Goal: Task Accomplishment & Management: Use online tool/utility

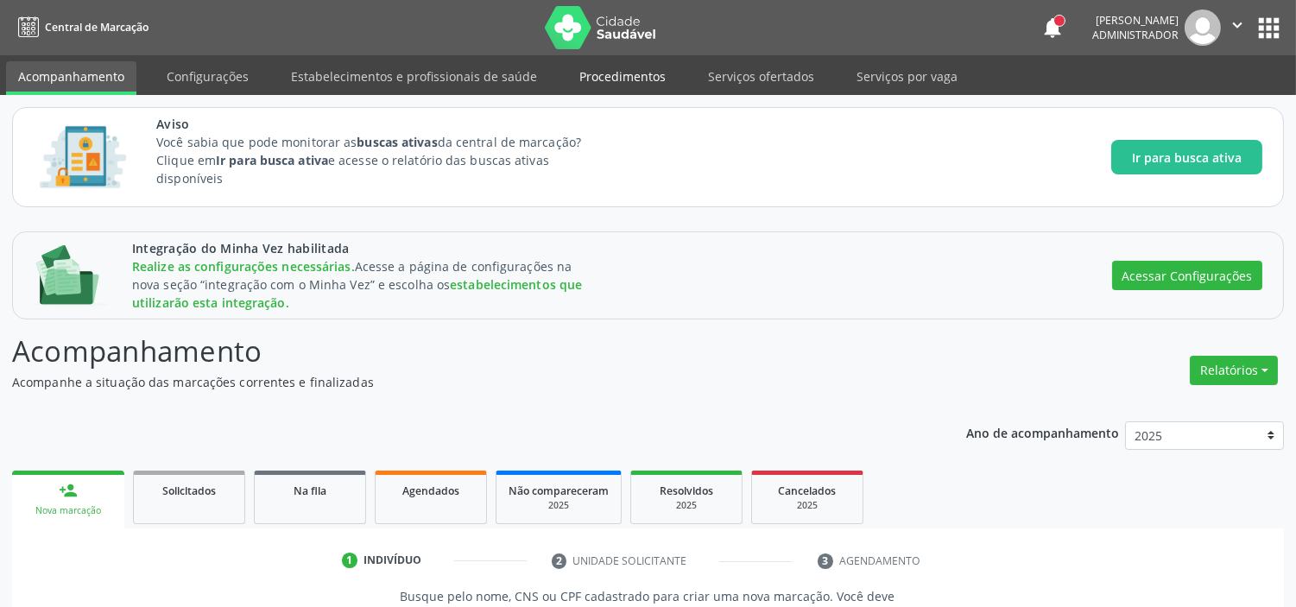
click at [624, 65] on link "Procedimentos" at bounding box center [622, 76] width 110 height 30
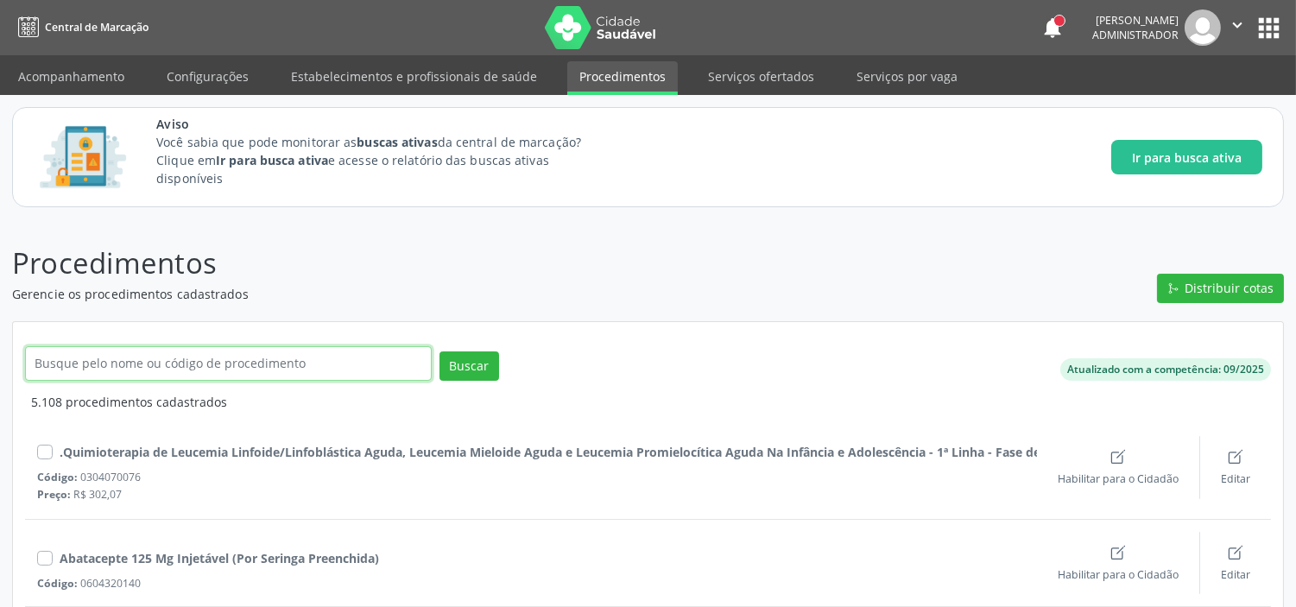
click at [202, 358] on input "text" at bounding box center [228, 363] width 407 height 35
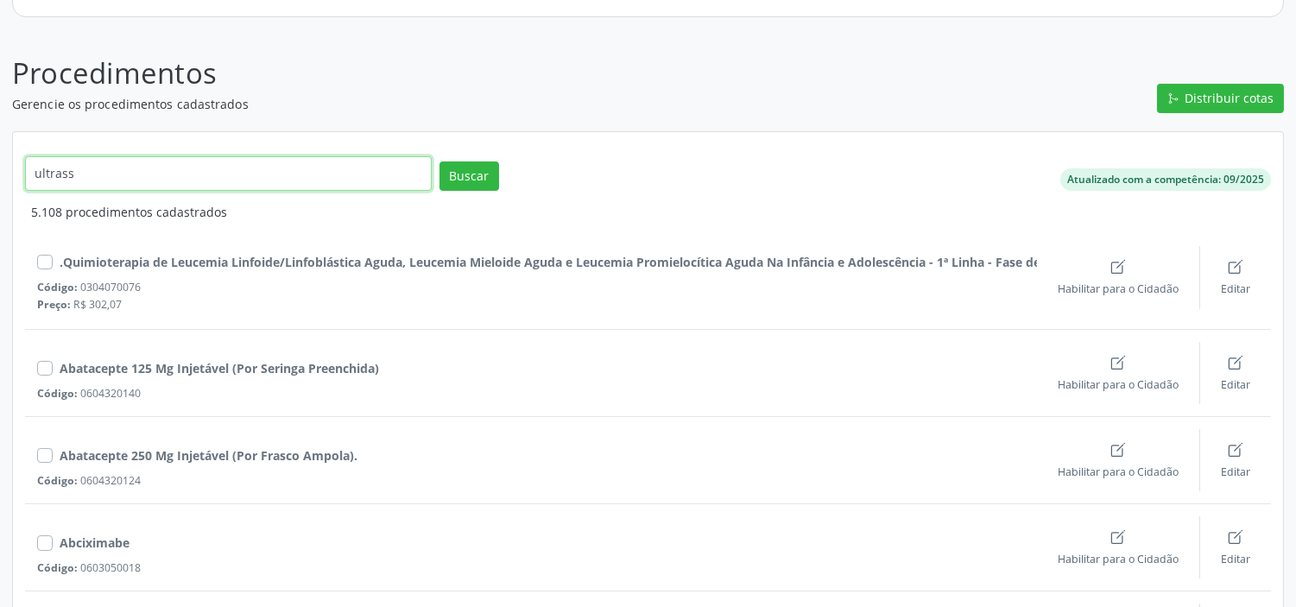
scroll to position [192, 0]
type input "ultrass"
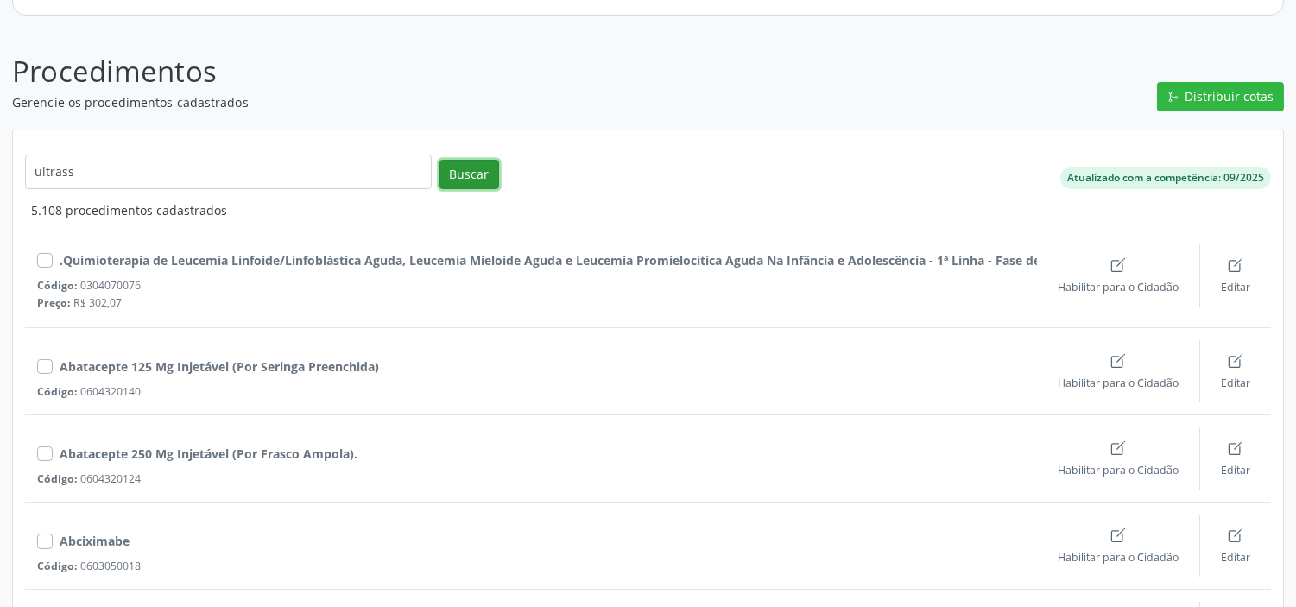
click at [483, 174] on button "Buscar" at bounding box center [469, 174] width 60 height 29
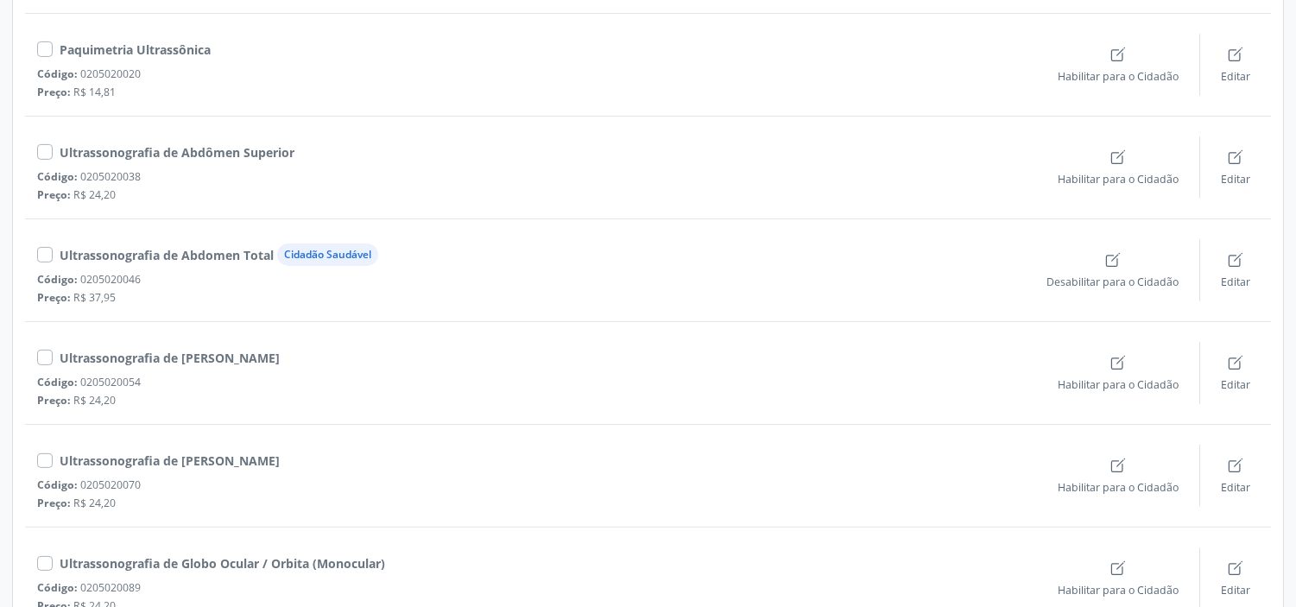
scroll to position [1055, 0]
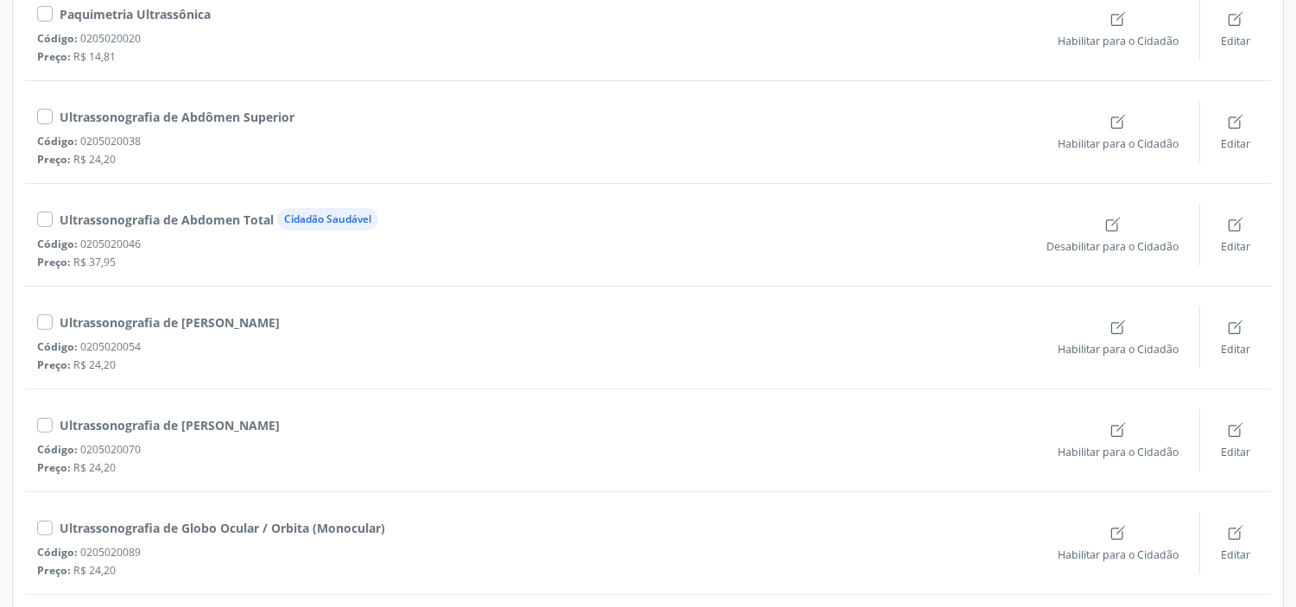
click at [60, 311] on label at bounding box center [60, 311] width 0 height 0
click at [46, 318] on input "checkbox" at bounding box center [43, 319] width 12 height 16
checkbox input "true"
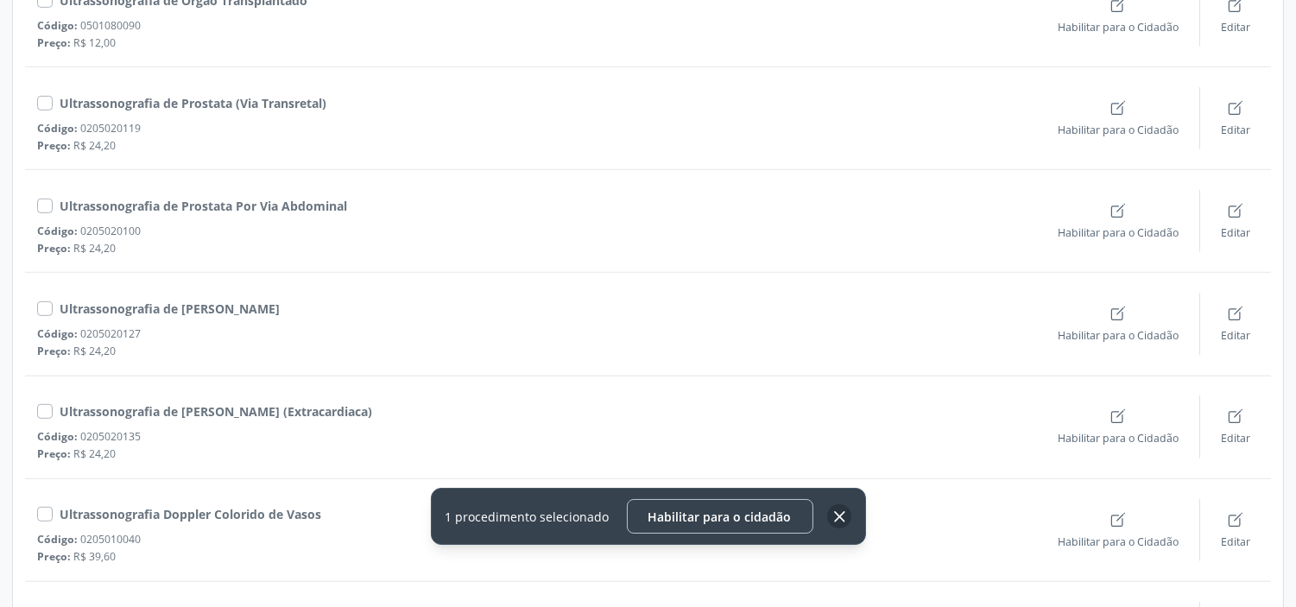
scroll to position [1719, 0]
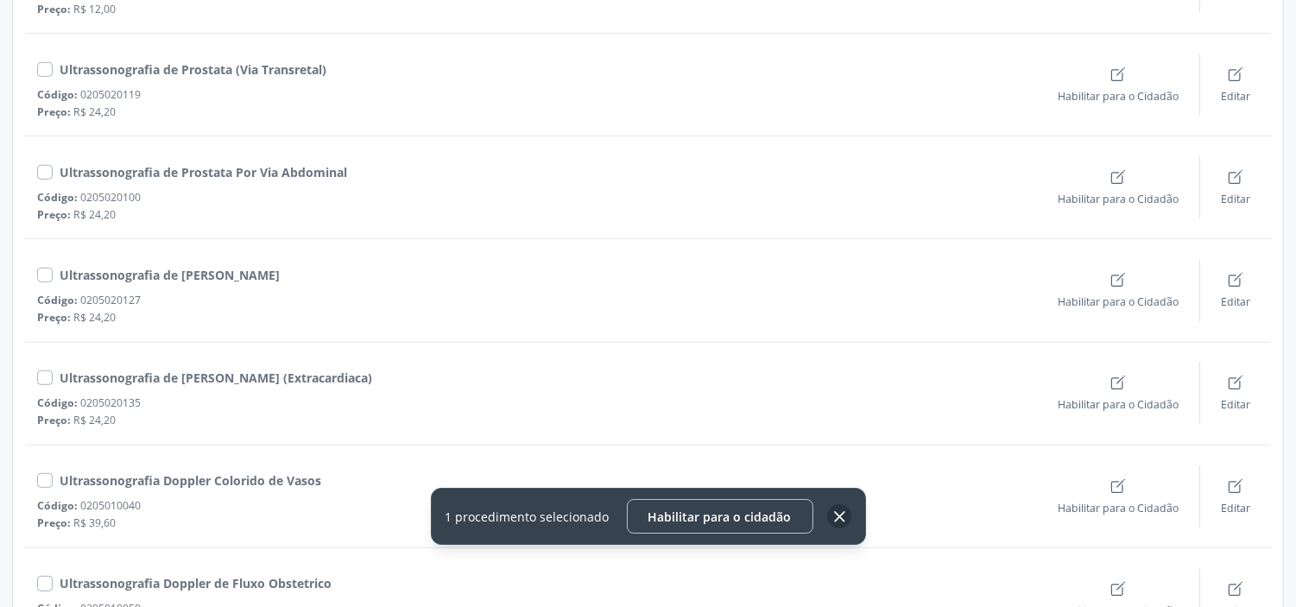
click at [60, 263] on label at bounding box center [60, 263] width 0 height 0
click at [37, 276] on input "checkbox" at bounding box center [43, 271] width 12 height 16
checkbox input "true"
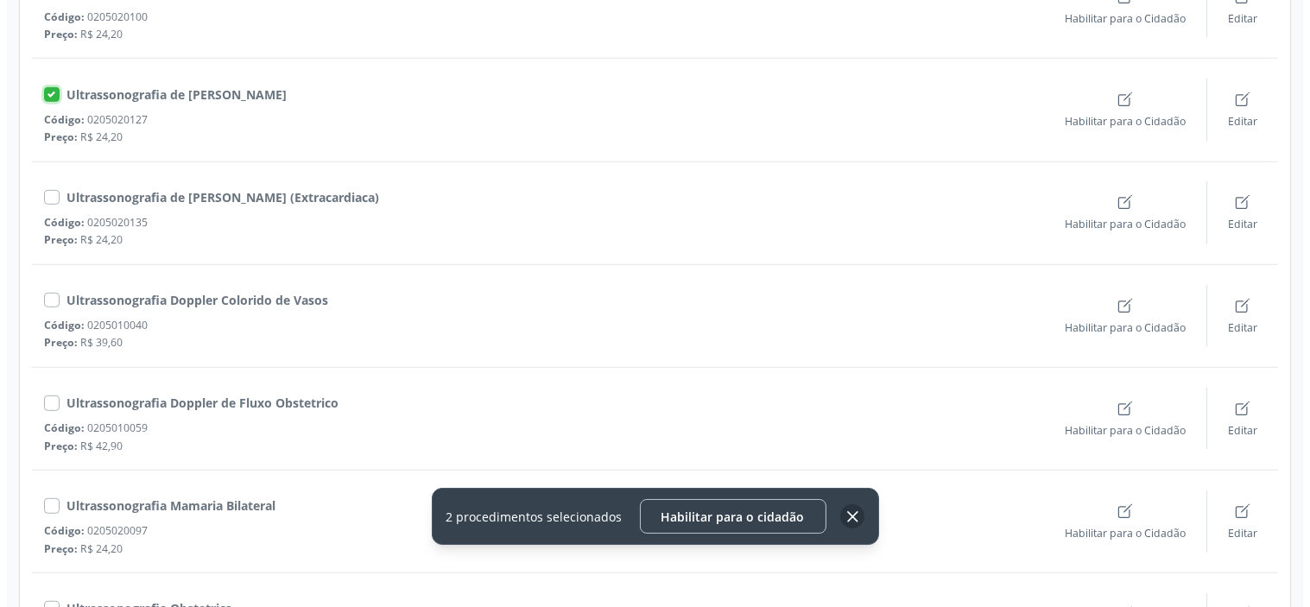
scroll to position [1910, 0]
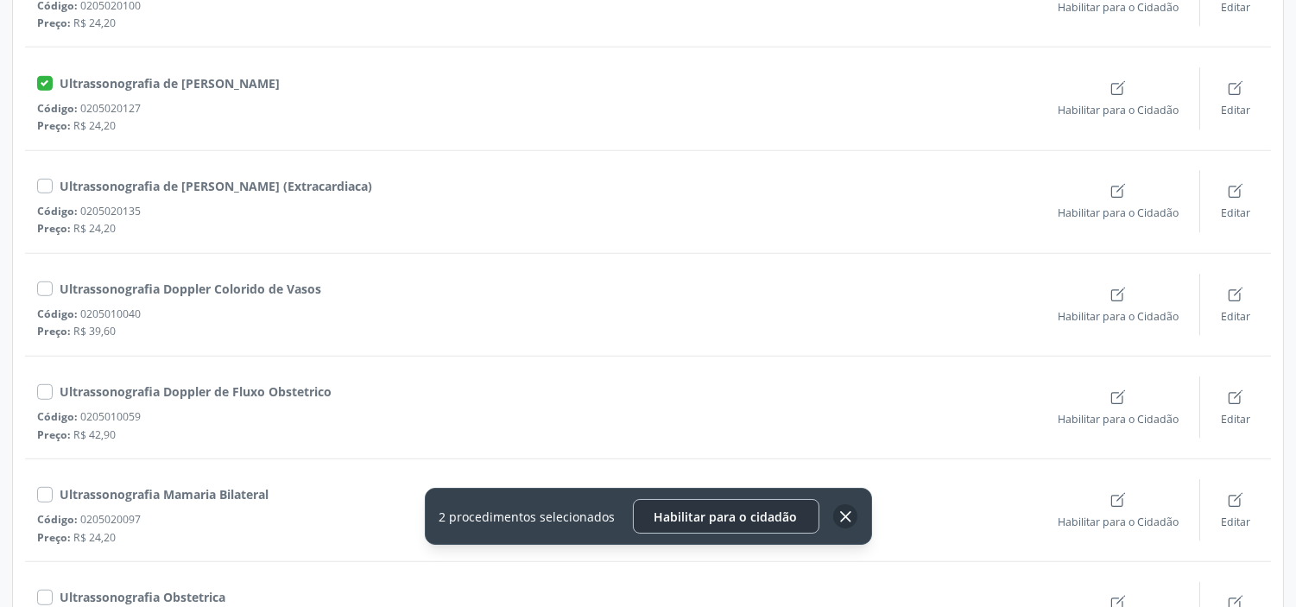
click at [751, 521] on span "Habilitar para o cidadão" at bounding box center [725, 516] width 143 height 16
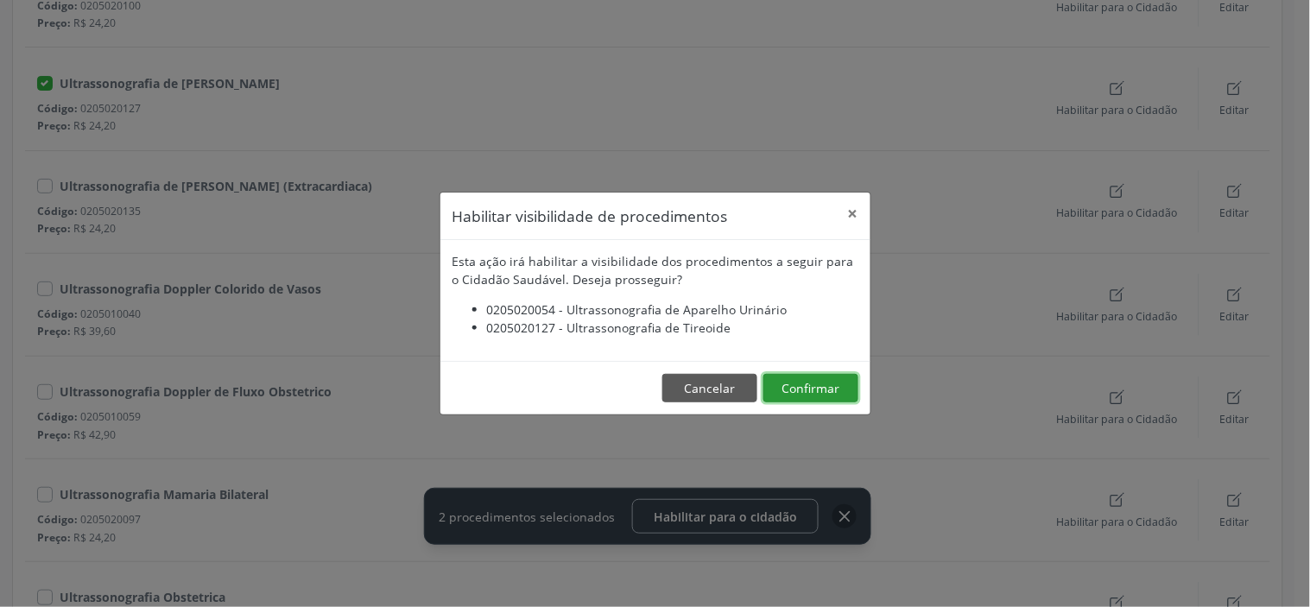
click at [811, 385] on button "Confirmar" at bounding box center [810, 388] width 95 height 29
checkbox input "false"
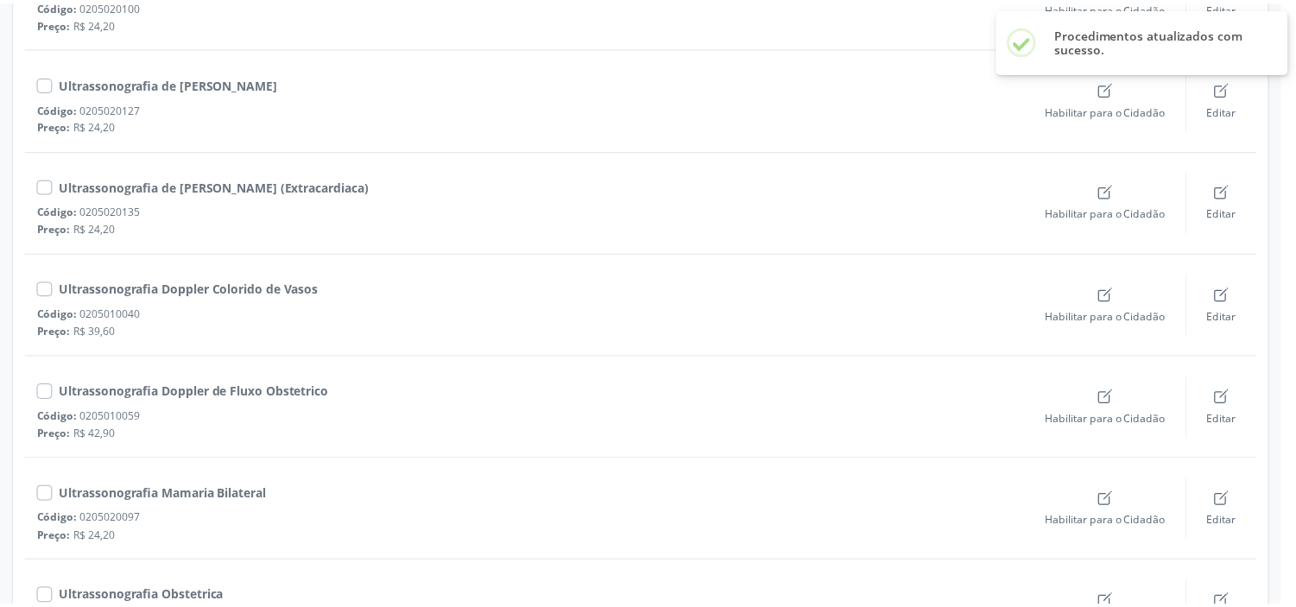
scroll to position [0, 0]
